Goal: Information Seeking & Learning: Find specific fact

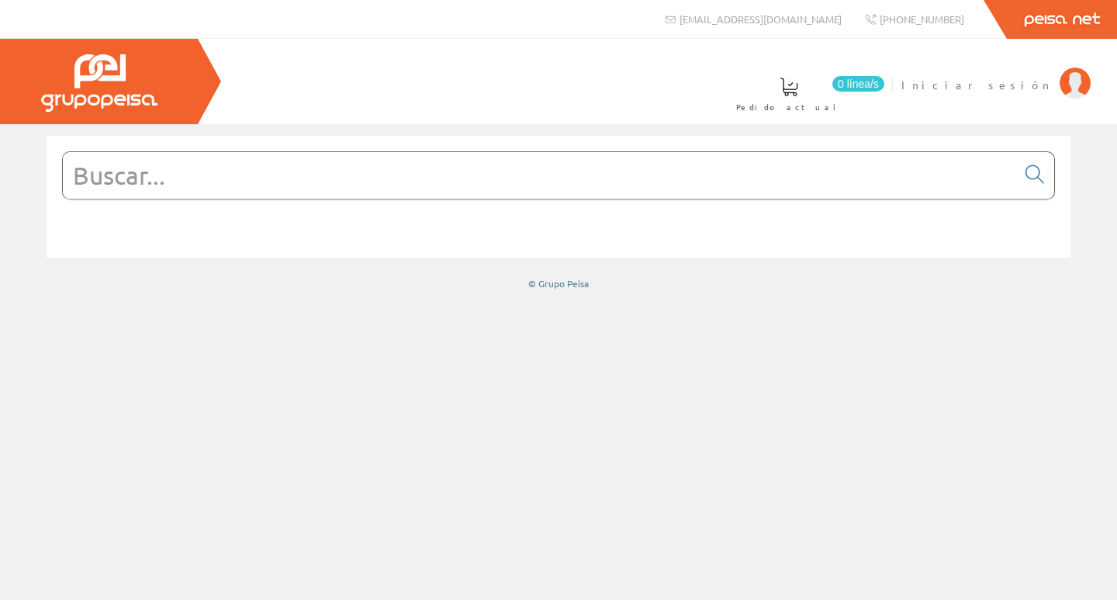
click at [1004, 86] on span "Iniciar sesión" at bounding box center [976, 85] width 150 height 16
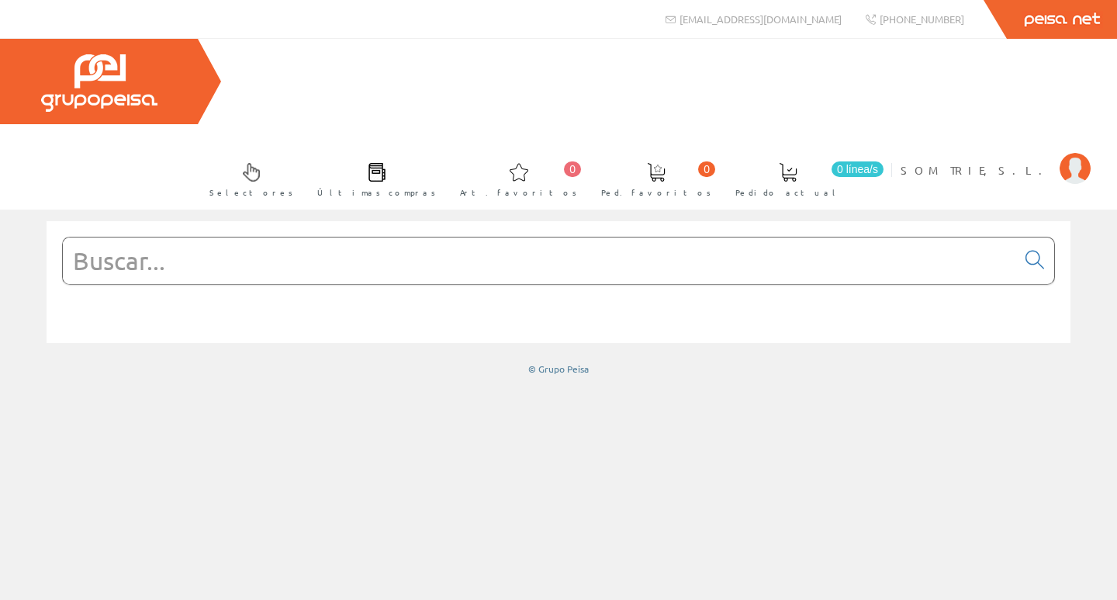
click at [123, 237] on input "text" at bounding box center [539, 260] width 953 height 47
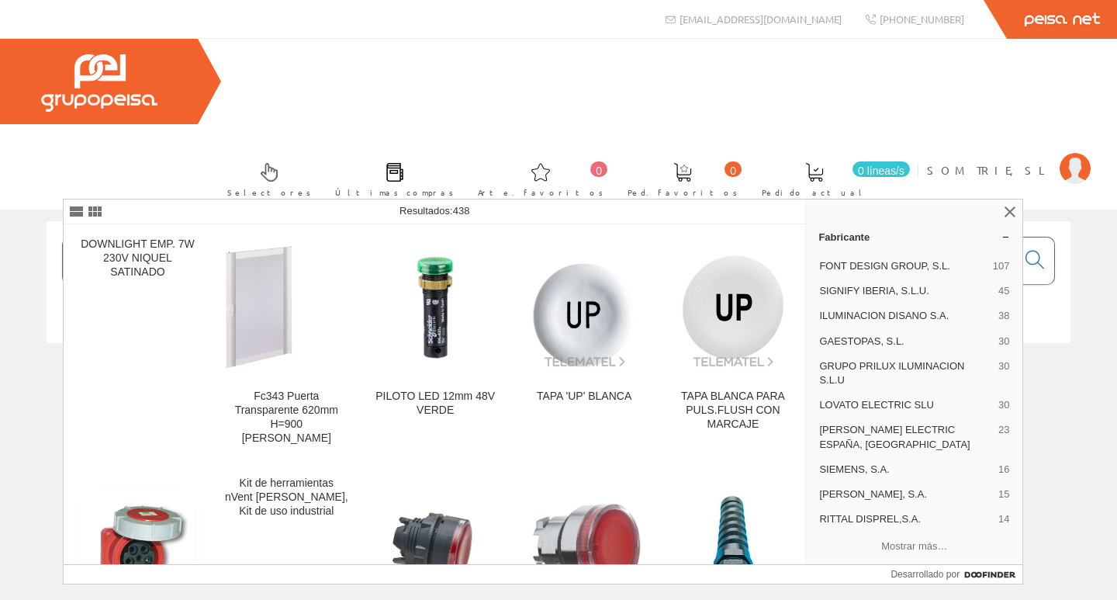
type input "3431"
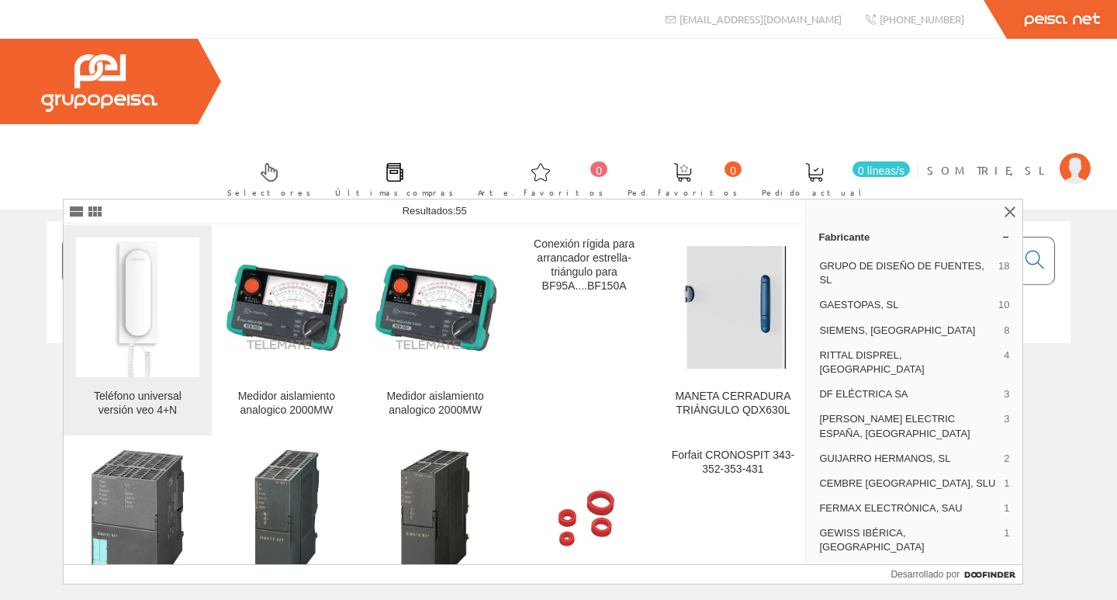
click at [133, 300] on img at bounding box center [138, 307] width 68 height 140
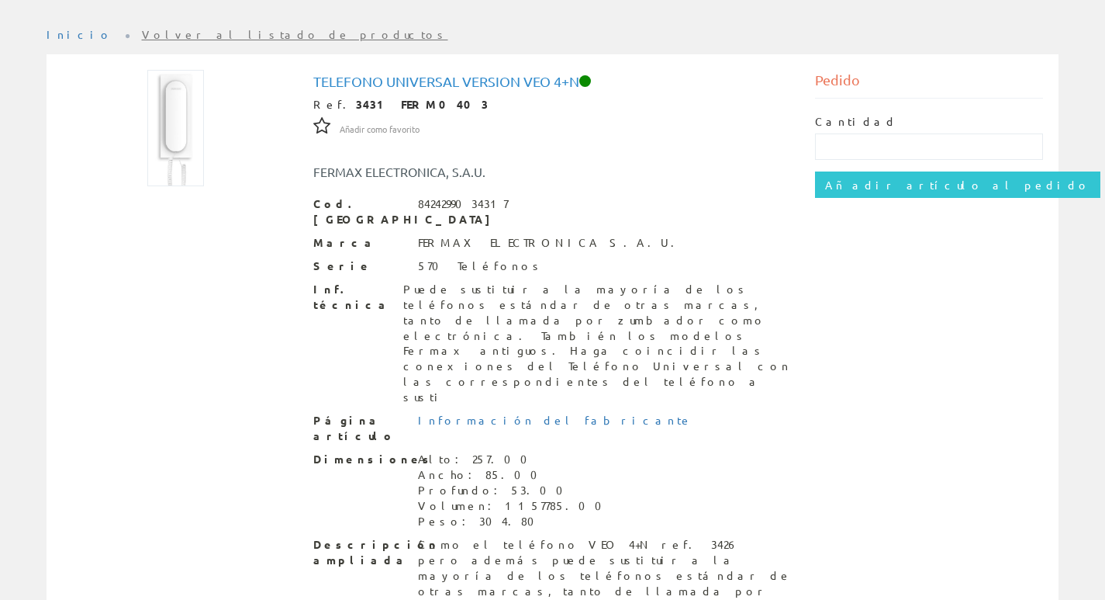
scroll to position [315, 0]
